Goal: Check status: Check status

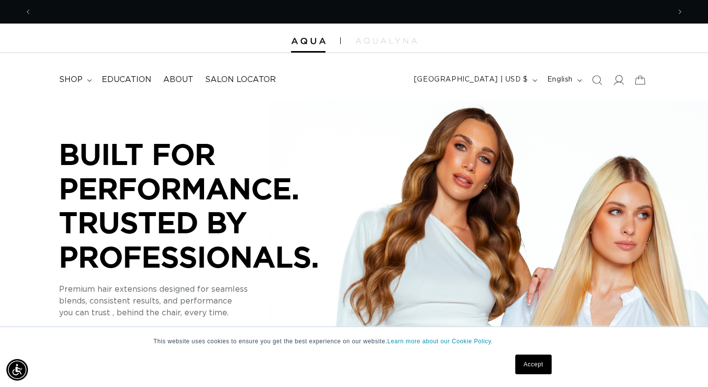
scroll to position [0, 638]
click at [622, 76] on icon at bounding box center [618, 80] width 10 height 10
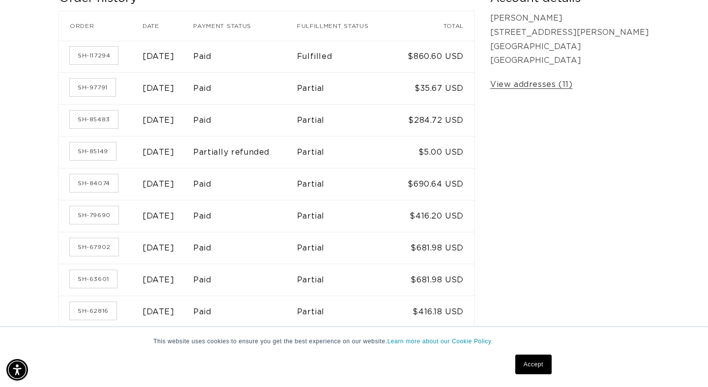
scroll to position [0, 638]
click at [91, 182] on link "SH-84074" at bounding box center [94, 184] width 48 height 18
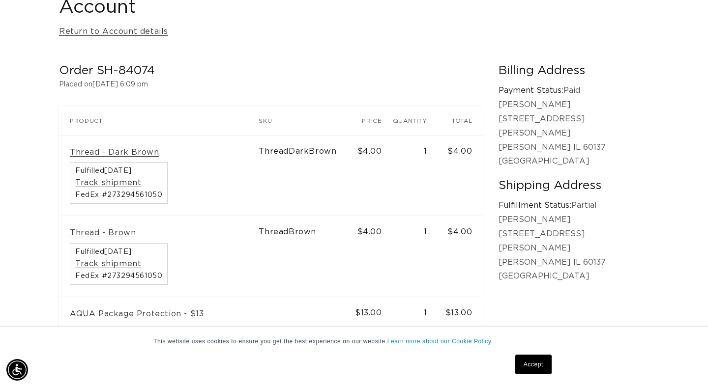
scroll to position [0, 1276]
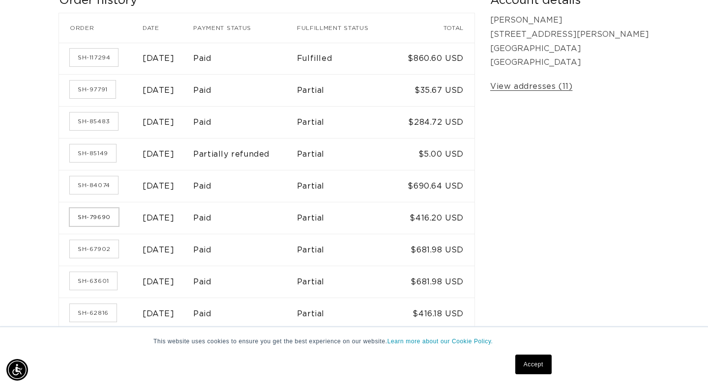
scroll to position [0, 1276]
click at [87, 218] on link "SH-79690" at bounding box center [94, 217] width 49 height 18
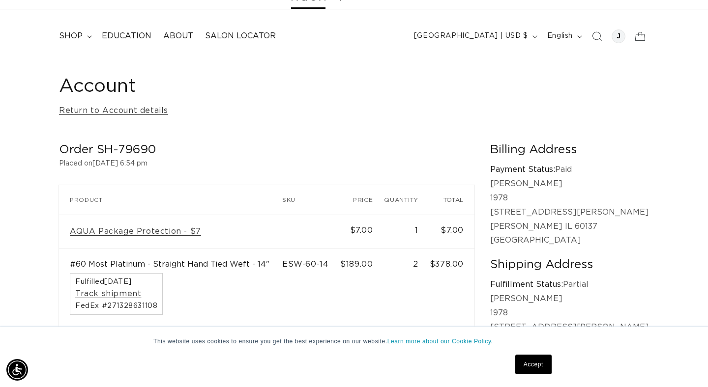
scroll to position [0, 1276]
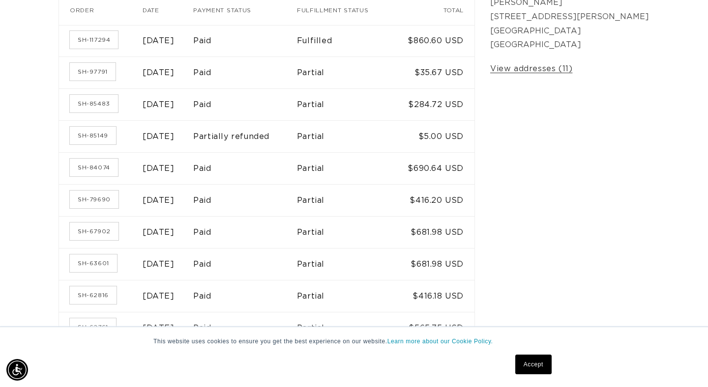
scroll to position [0, 638]
click at [91, 165] on link "SH-84074" at bounding box center [94, 168] width 48 height 18
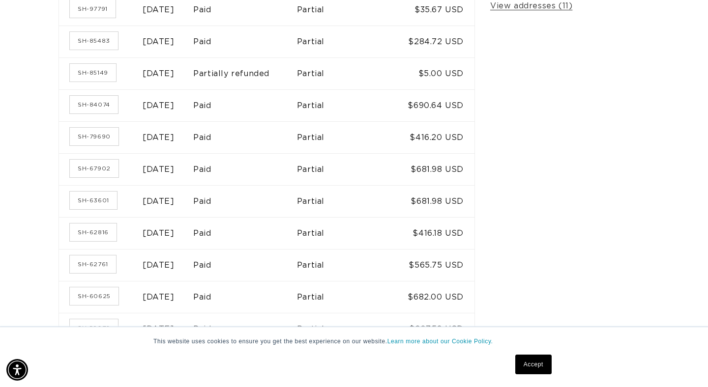
scroll to position [0, 1276]
click at [87, 102] on link "SH-84074" at bounding box center [94, 105] width 48 height 18
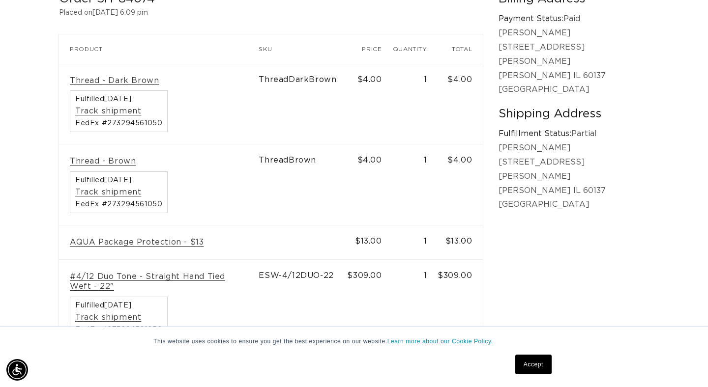
scroll to position [0, 1276]
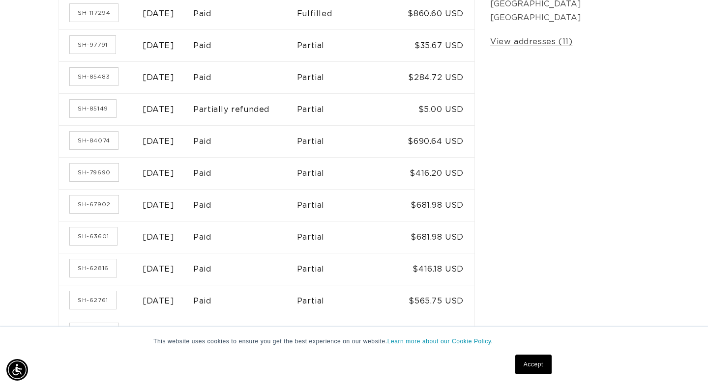
scroll to position [0, 1276]
click at [99, 77] on link "SH-85483" at bounding box center [94, 77] width 48 height 18
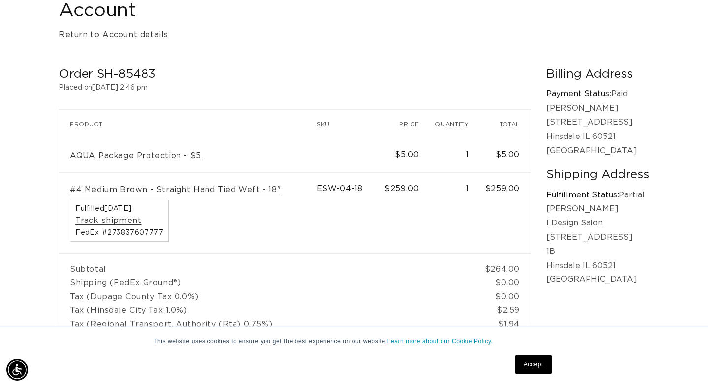
scroll to position [0, 1276]
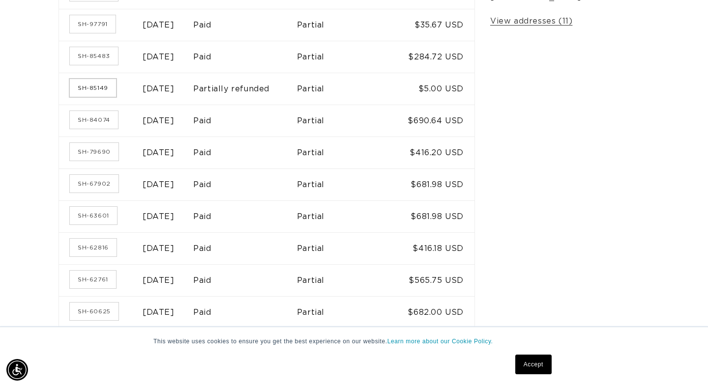
scroll to position [0, 1276]
click at [95, 55] on link "SH-85483" at bounding box center [94, 56] width 48 height 18
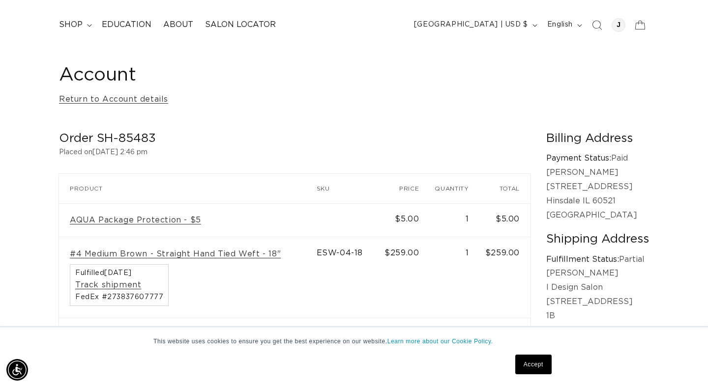
scroll to position [0, 1276]
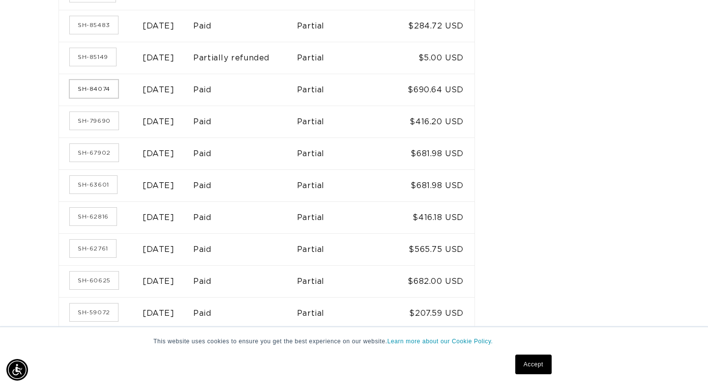
click at [91, 89] on link "SH-84074" at bounding box center [94, 89] width 48 height 18
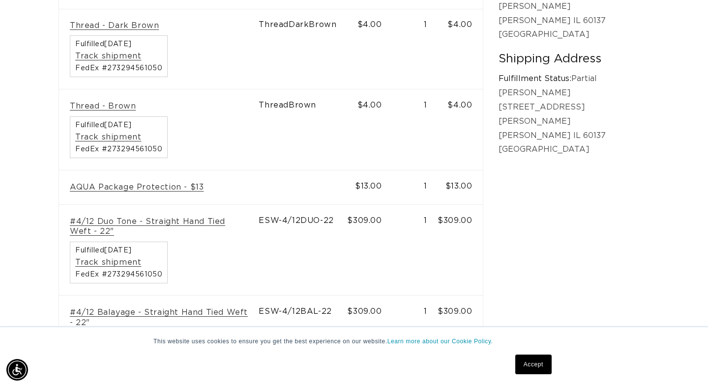
scroll to position [0, 1276]
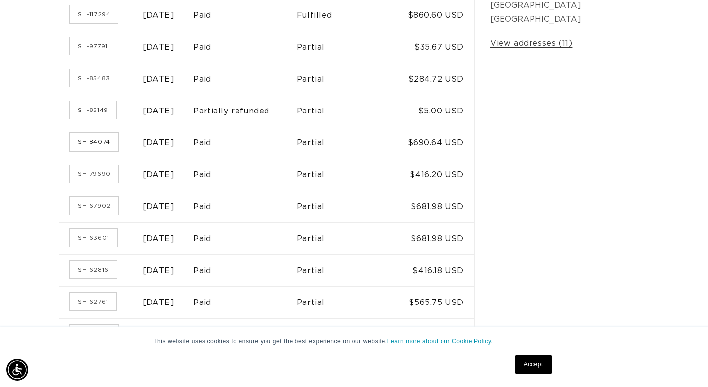
scroll to position [0, 638]
click at [88, 205] on link "SH-67902" at bounding box center [94, 206] width 49 height 18
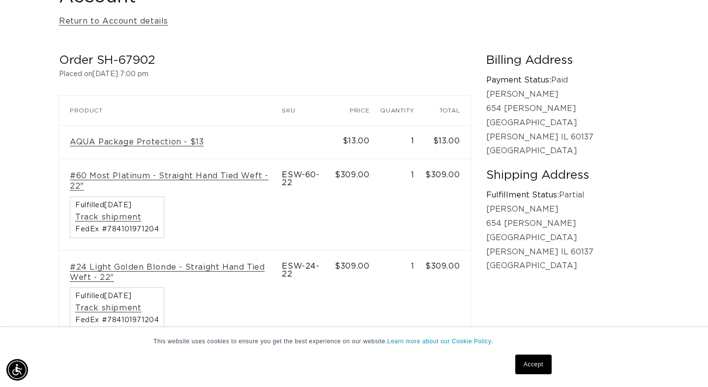
scroll to position [0, 638]
click at [200, 263] on link "#24 Light Golden Blonde - Straight Hand Tied Weft - 22"" at bounding box center [170, 273] width 201 height 21
click at [172, 178] on link "#60 Most Platinum - Straight Hand Tied Weft - 22"" at bounding box center [170, 181] width 201 height 21
